Goal: Task Accomplishment & Management: Use online tool/utility

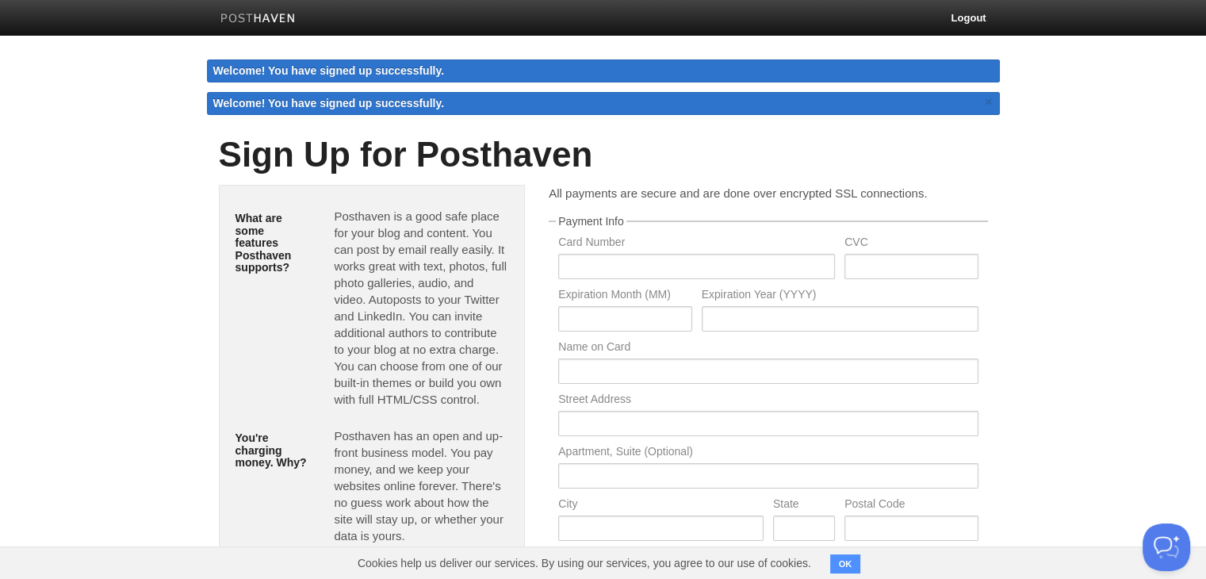
click at [264, 17] on img at bounding box center [257, 19] width 75 height 12
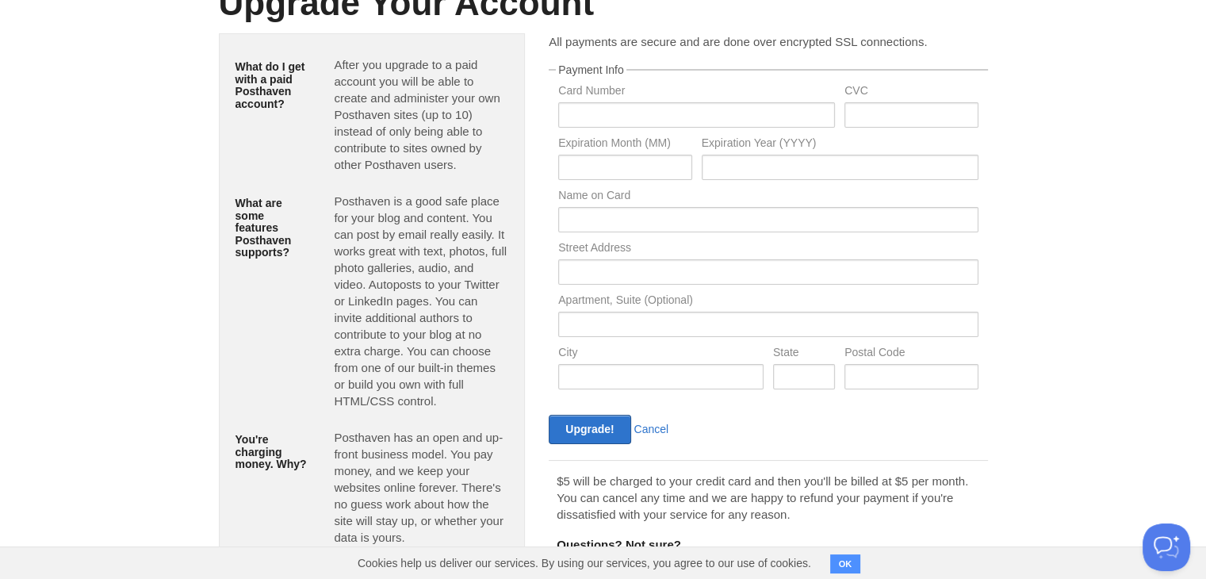
scroll to position [154, 0]
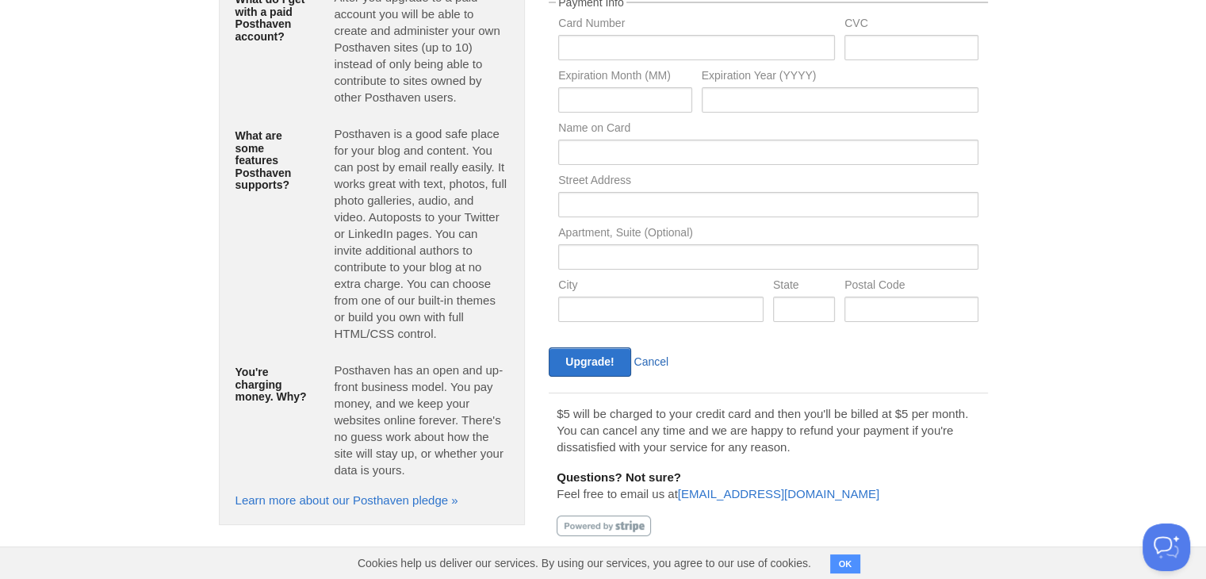
click at [656, 360] on link "Cancel" at bounding box center [651, 361] width 35 height 13
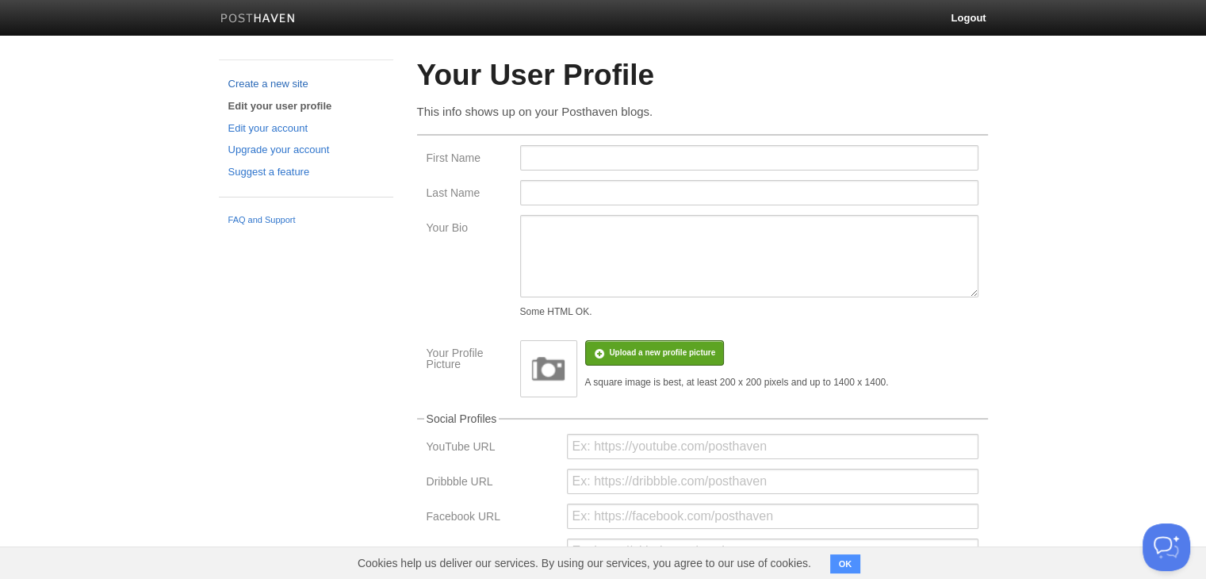
click at [285, 82] on link "Create a new site" at bounding box center [305, 84] width 155 height 17
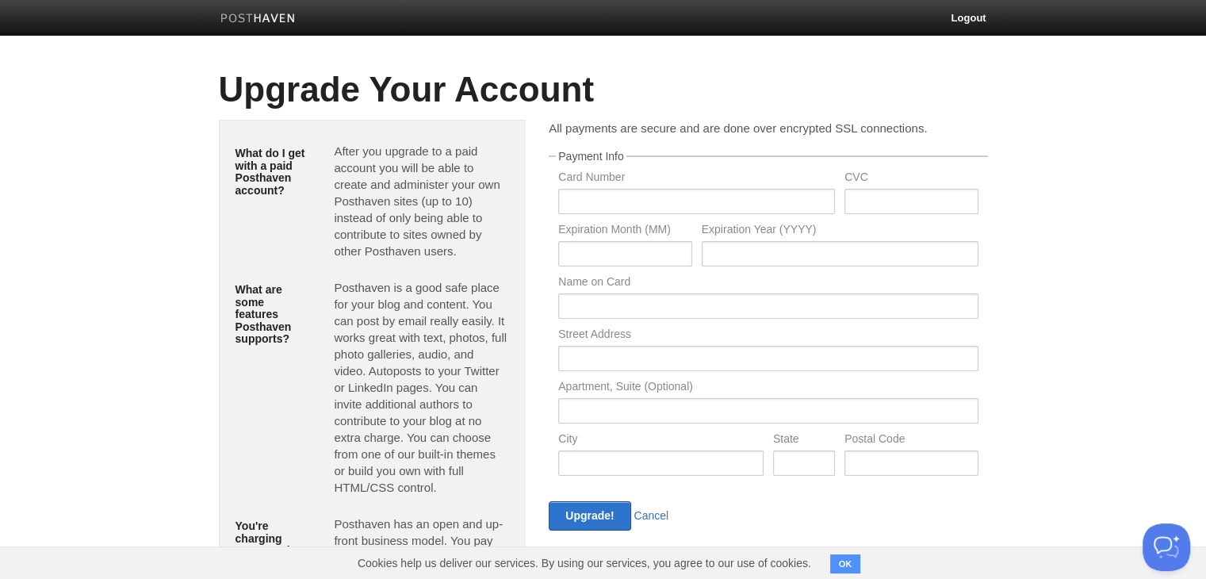
click at [248, 16] on img at bounding box center [257, 19] width 75 height 12
